Goal: Use online tool/utility: Utilize a website feature to perform a specific function

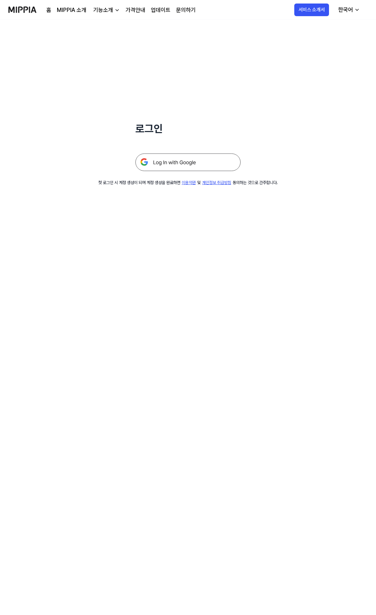
click at [166, 166] on img at bounding box center [188, 162] width 105 height 18
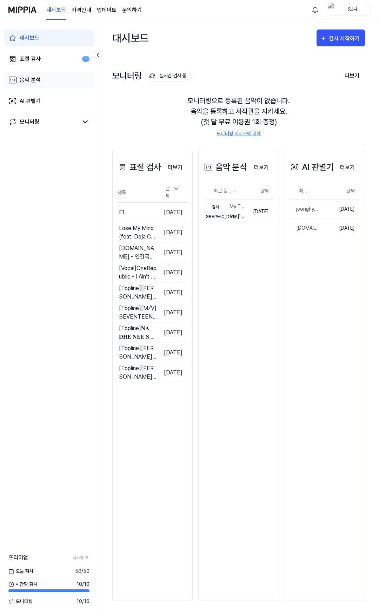
click at [57, 77] on link "음악 분석" at bounding box center [49, 80] width 90 height 17
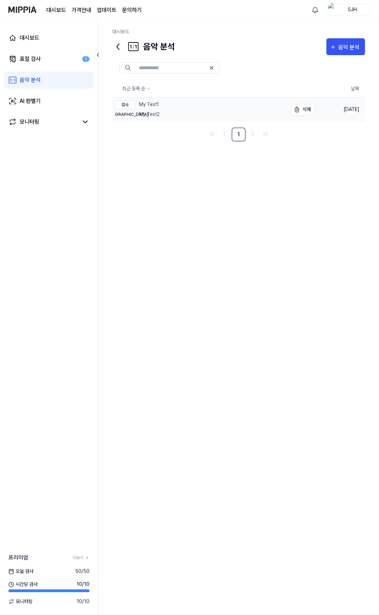
click at [170, 103] on link "검사 My Test1 비교 My Test2" at bounding box center [199, 110] width 175 height 24
